Goal: Contribute content

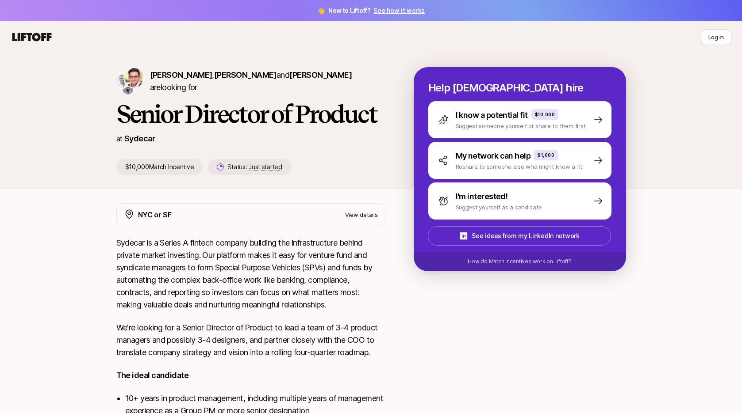
click at [394, 10] on link "See how it works" at bounding box center [398, 11] width 51 height 8
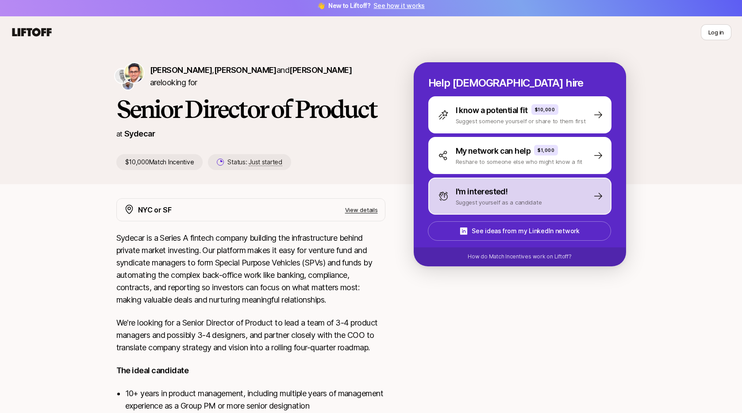
scroll to position [0, 0]
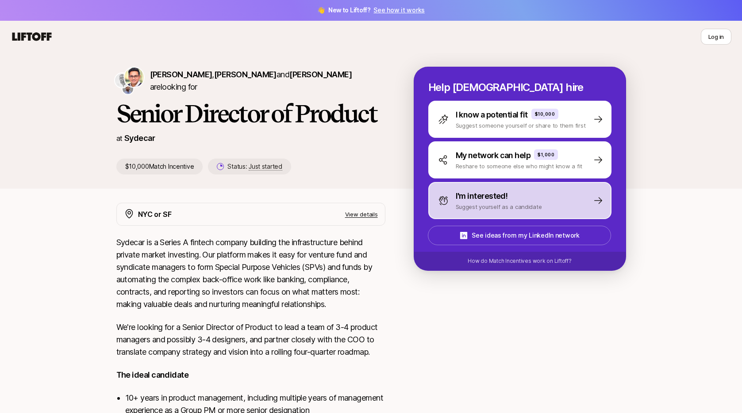
click at [492, 205] on p "Suggest yourself as a candidate" at bounding box center [498, 207] width 86 height 9
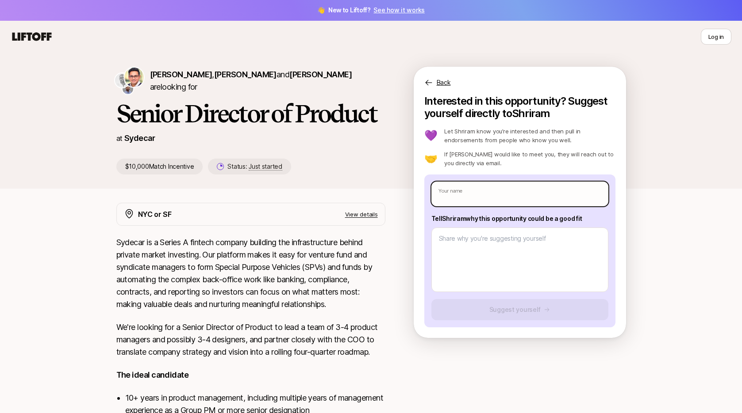
click at [479, 197] on input "text" at bounding box center [519, 194] width 177 height 25
type input "R"
type textarea "x"
type input "Ro"
type textarea "x"
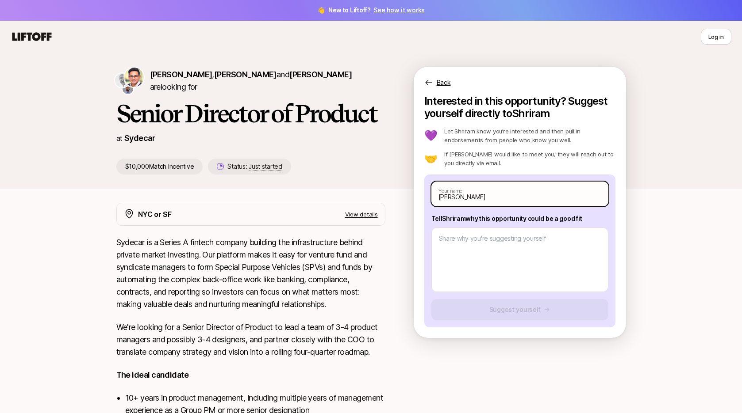
type input "[PERSON_NAME]"
type textarea "x"
type input "Ronin"
type textarea "x"
type input "[PERSON_NAME]"
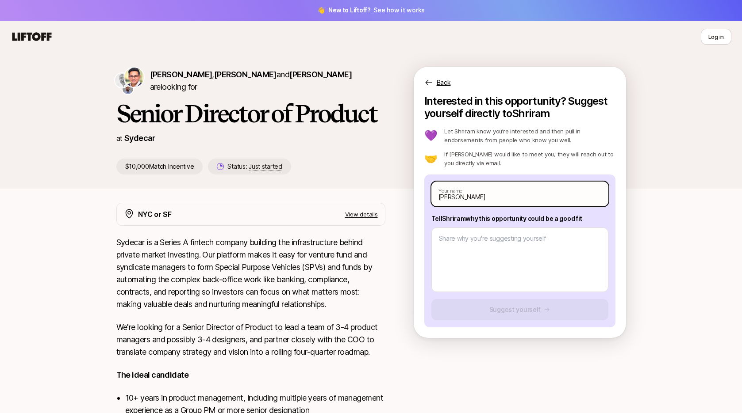
type textarea "x"
type input "[PERSON_NAME]"
type textarea "x"
type input "[PERSON_NAME]"
type textarea "x"
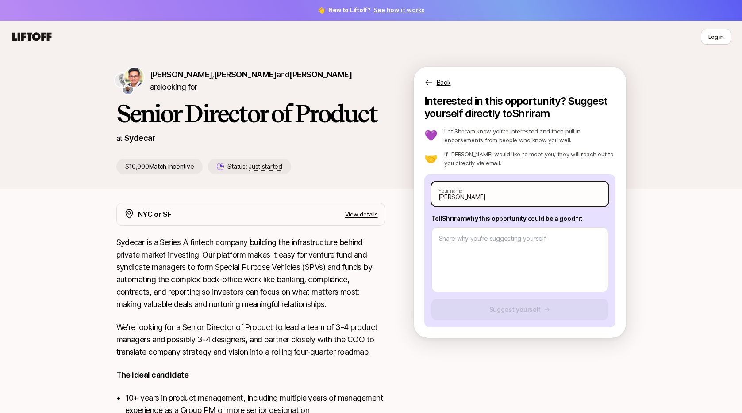
type input "[PERSON_NAME]"
type textarea "x"
type input "[PERSON_NAME]"
type textarea "x"
type input "[PERSON_NAME]"
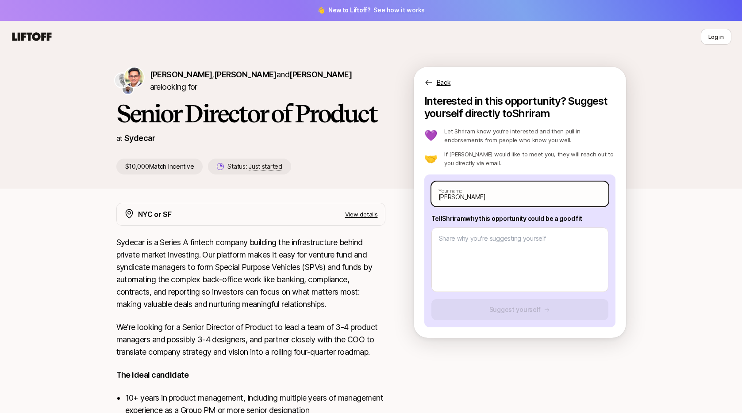
type textarea "x"
type input "[PERSON_NAME]"
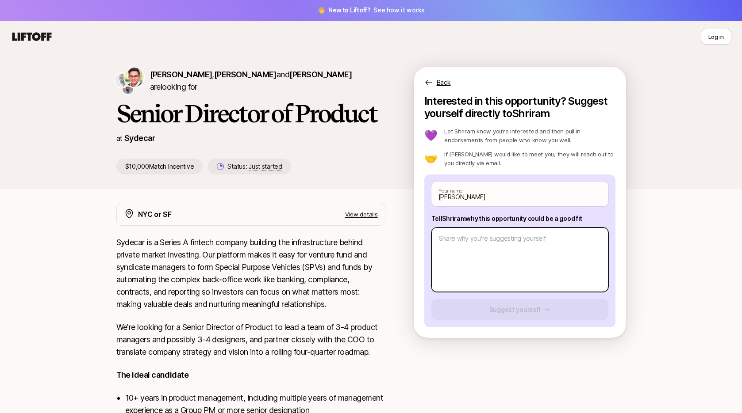
click at [465, 245] on textarea at bounding box center [519, 260] width 177 height 65
type textarea "x"
